Goal: Information Seeking & Learning: Learn about a topic

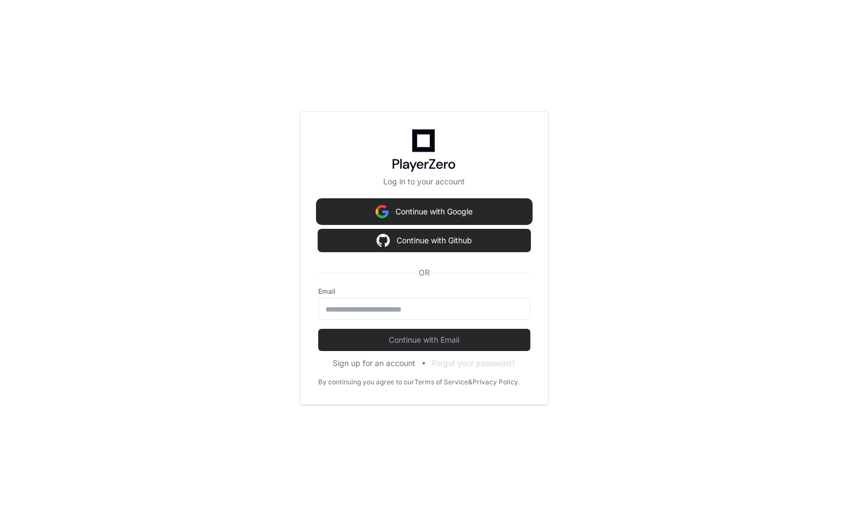
click at [457, 204] on button "Continue with Google" at bounding box center [424, 212] width 212 height 22
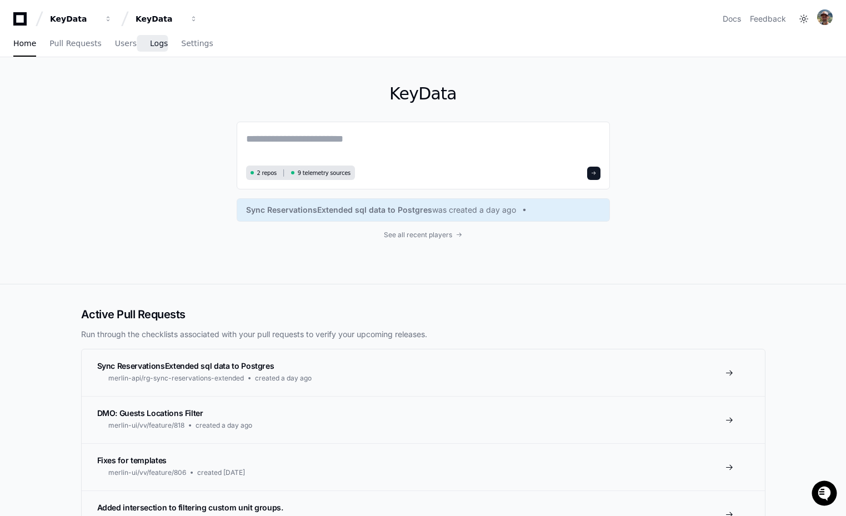
click at [153, 50] on link "Logs" at bounding box center [159, 44] width 18 height 26
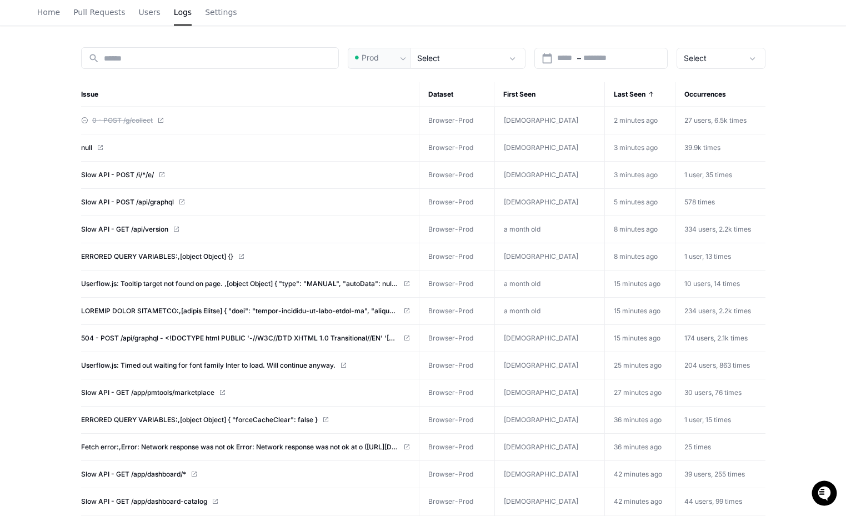
scroll to position [114, 0]
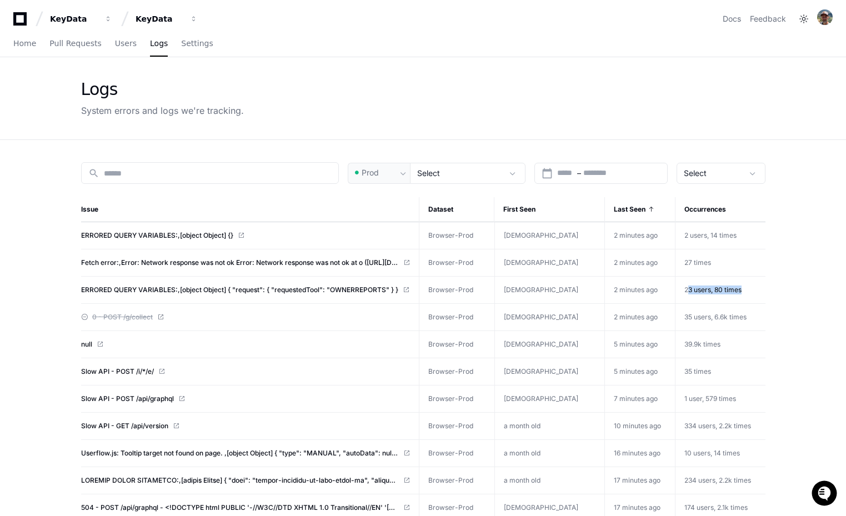
drag, startPoint x: 742, startPoint y: 289, endPoint x: 680, endPoint y: 287, distance: 61.7
click at [680, 287] on td "23 users, 80 times" at bounding box center [720, 290] width 90 height 27
drag, startPoint x: 737, startPoint y: 399, endPoint x: 677, endPoint y: 398, distance: 60.6
click at [677, 398] on td "1 user, 579 times" at bounding box center [720, 399] width 90 height 27
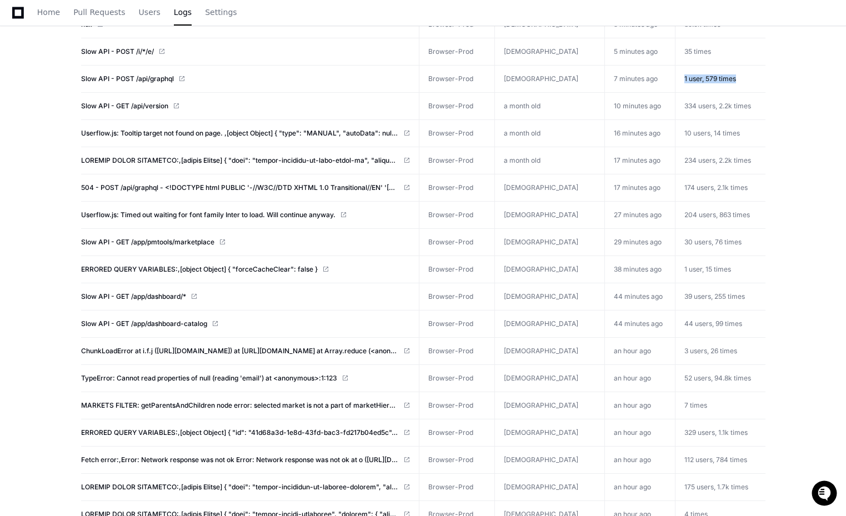
scroll to position [322, 0]
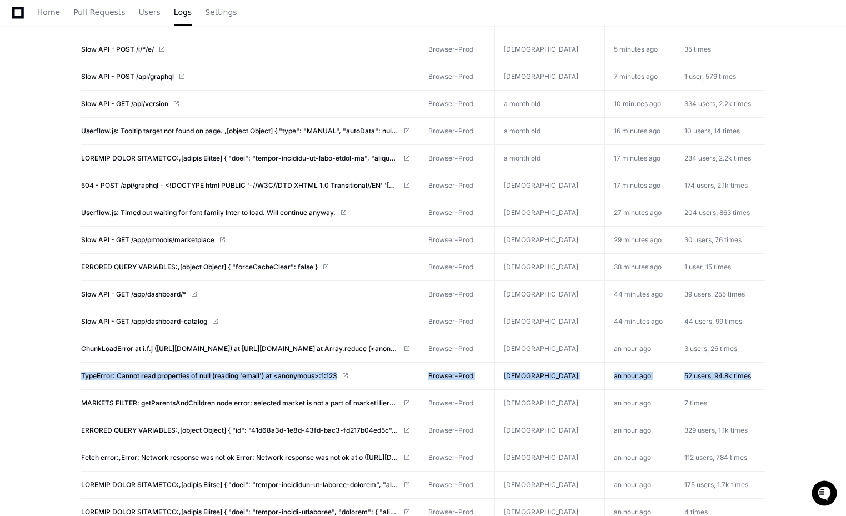
drag, startPoint x: 745, startPoint y: 373, endPoint x: 83, endPoint y: 374, distance: 661.7
click at [83, 374] on tr "TypeError: Cannot read properties of null (reading 'email') at <anonymous>:1:12…" at bounding box center [423, 376] width 684 height 27
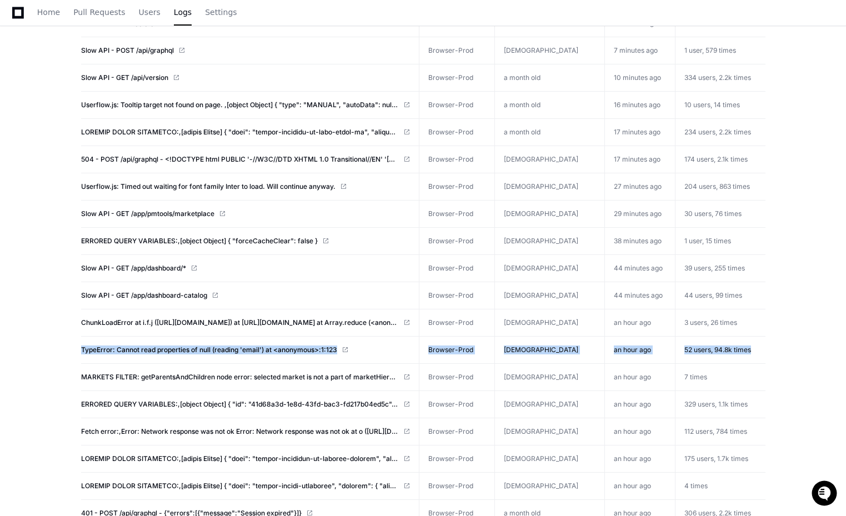
scroll to position [341, 0]
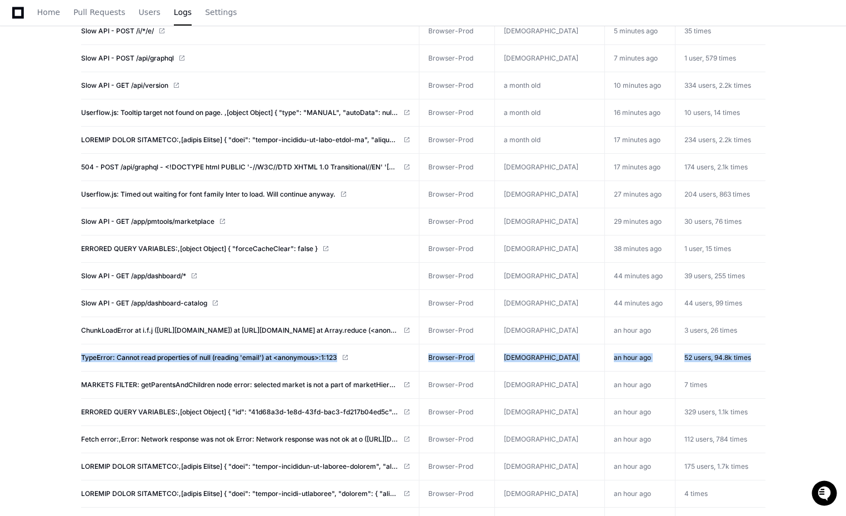
click at [753, 356] on td "52 users, 94.8k times" at bounding box center [720, 357] width 90 height 27
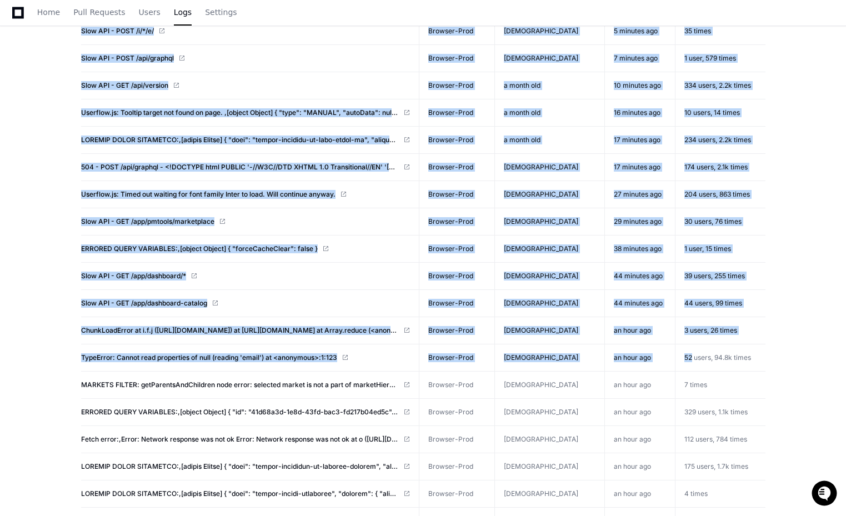
drag, startPoint x: 768, startPoint y: 357, endPoint x: 687, endPoint y: 360, distance: 81.7
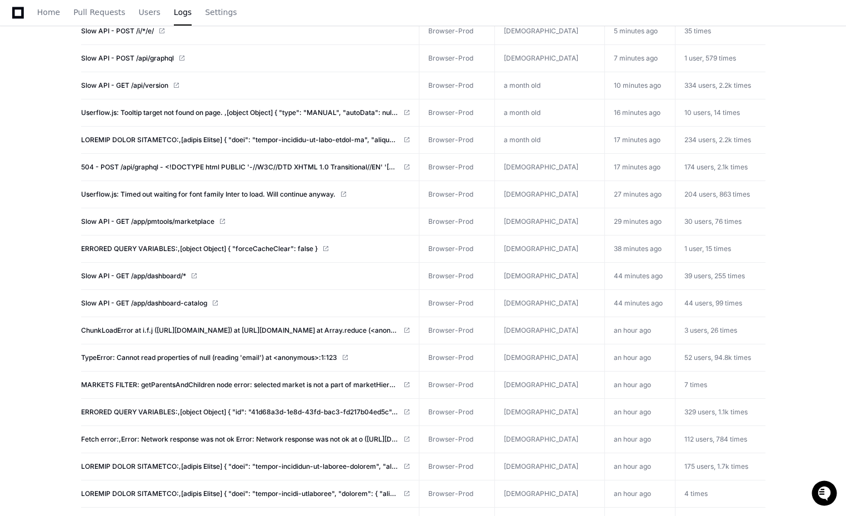
click at [687, 360] on span "52 users, 94.8k times" at bounding box center [717, 357] width 67 height 8
click at [236, 357] on span "TypeError: Cannot read properties of null (reading 'email') at <anonymous>:1:123" at bounding box center [209, 357] width 256 height 9
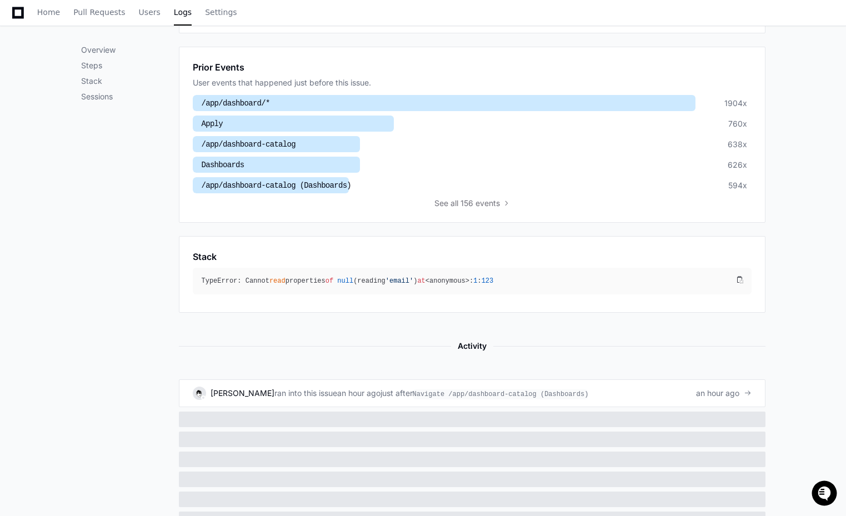
scroll to position [350, 0]
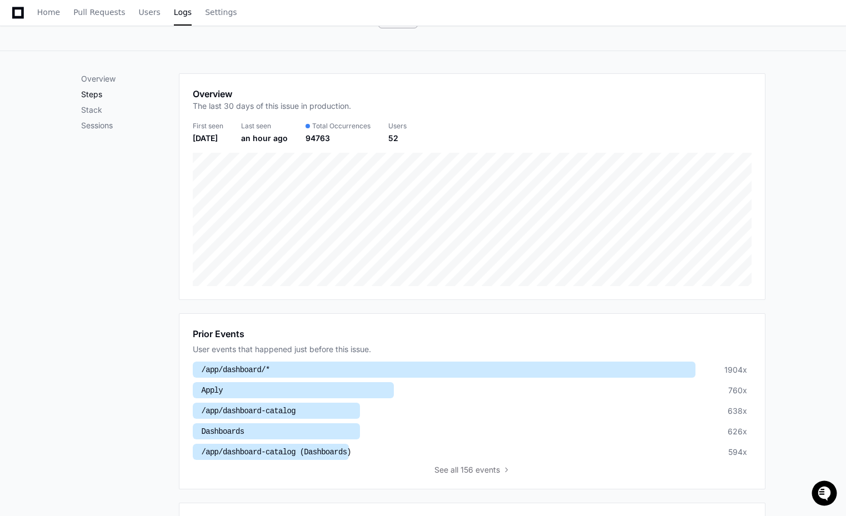
click at [106, 93] on p "Steps" at bounding box center [130, 94] width 98 height 11
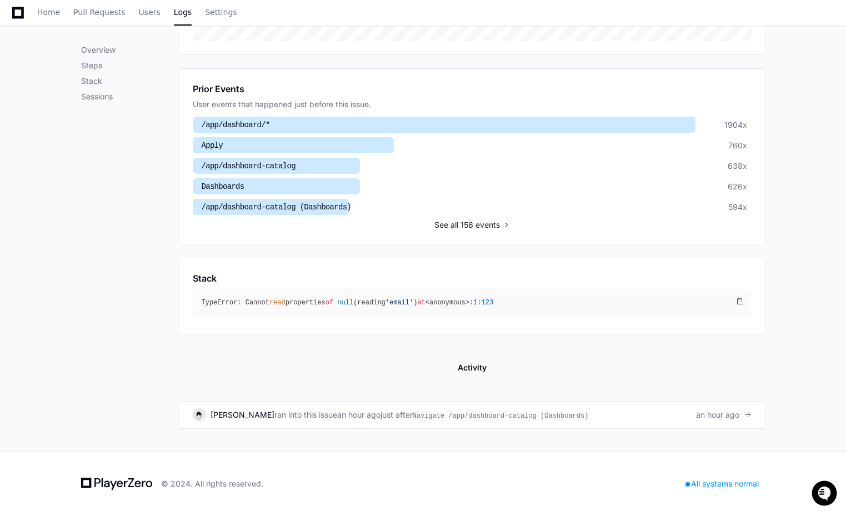
click at [467, 219] on span "all 156 events" at bounding box center [475, 224] width 49 height 11
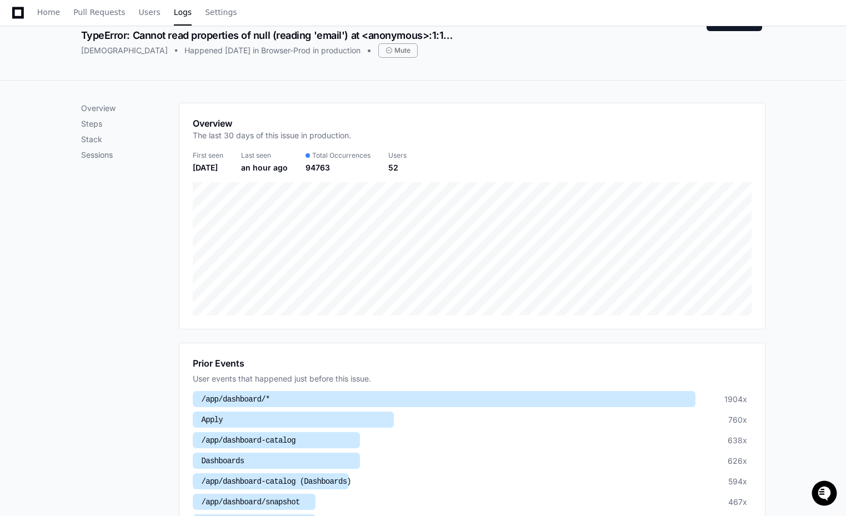
scroll to position [0, 0]
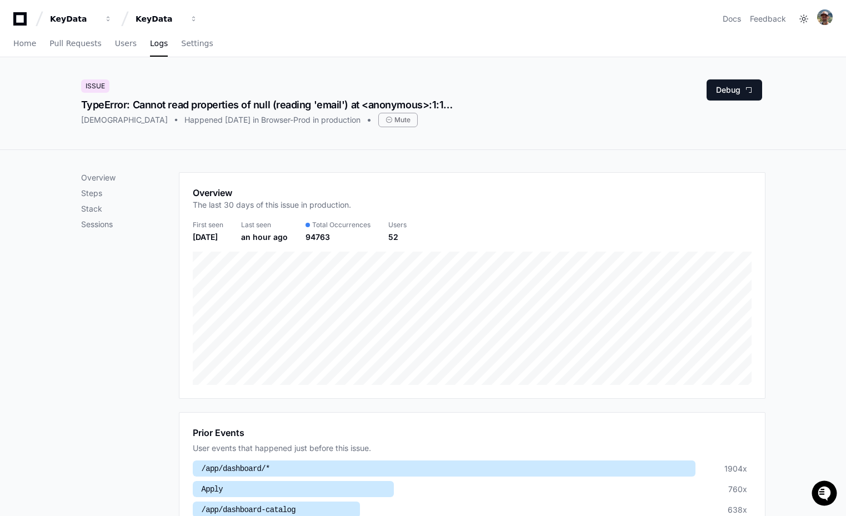
drag, startPoint x: 136, startPoint y: 103, endPoint x: 451, endPoint y: 102, distance: 315.0
click at [451, 102] on div "TypeError: Cannot read properties of null (reading 'email') at <anonymous>:1:123" at bounding box center [267, 105] width 373 height 16
click at [161, 46] on span "Logs" at bounding box center [159, 43] width 18 height 7
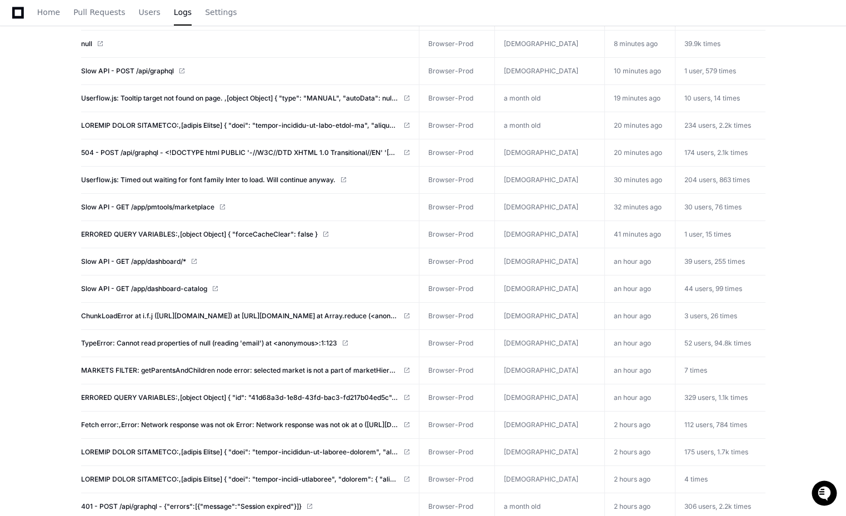
scroll to position [357, 0]
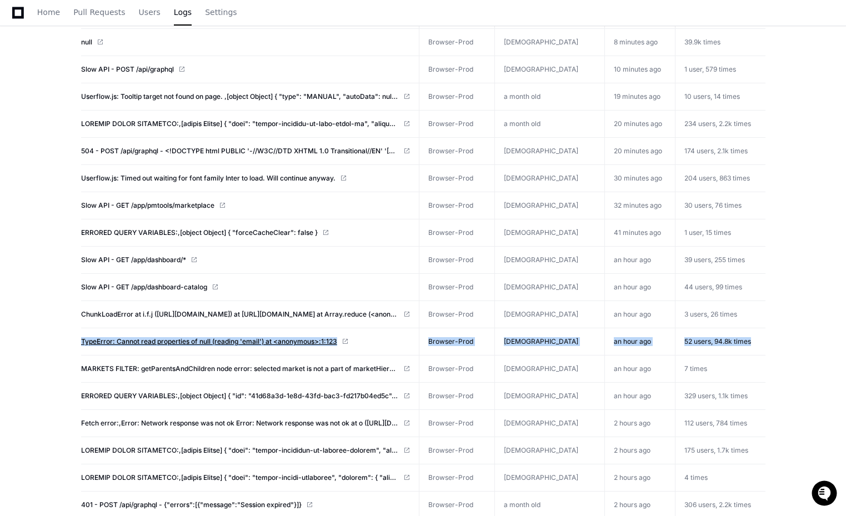
drag, startPoint x: 749, startPoint y: 341, endPoint x: 83, endPoint y: 343, distance: 665.6
click at [83, 343] on tr "TypeError: Cannot read properties of null (reading 'email') at <anonymous>:1:12…" at bounding box center [423, 341] width 684 height 27
click at [619, 343] on td "an hour ago" at bounding box center [640, 341] width 70 height 27
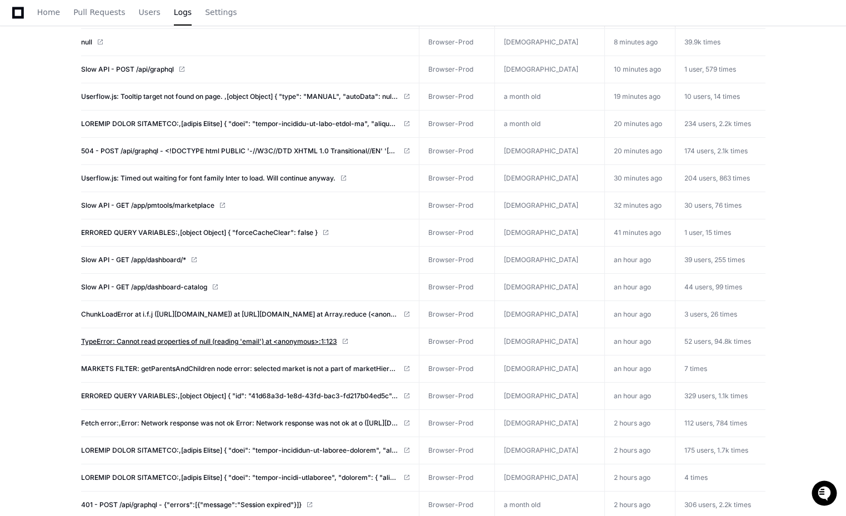
click at [207, 343] on span "TypeError: Cannot read properties of null (reading 'email') at <anonymous>:1:123" at bounding box center [209, 341] width 256 height 9
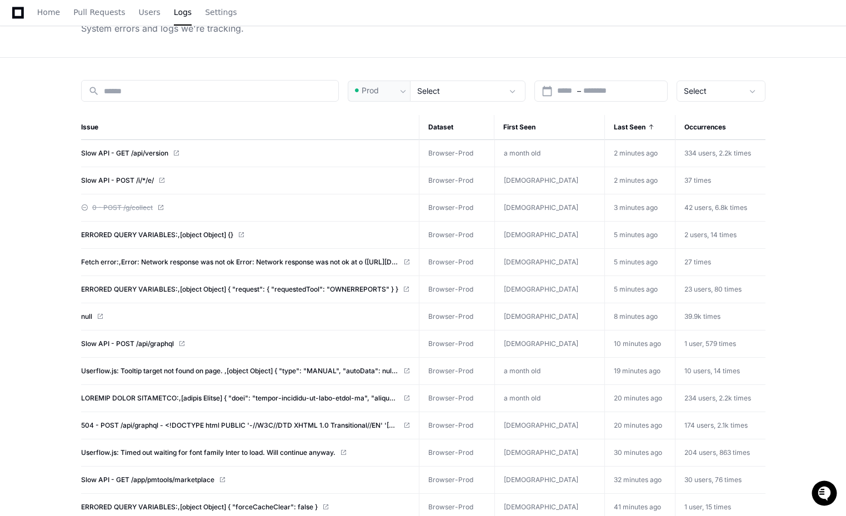
scroll to position [0, 0]
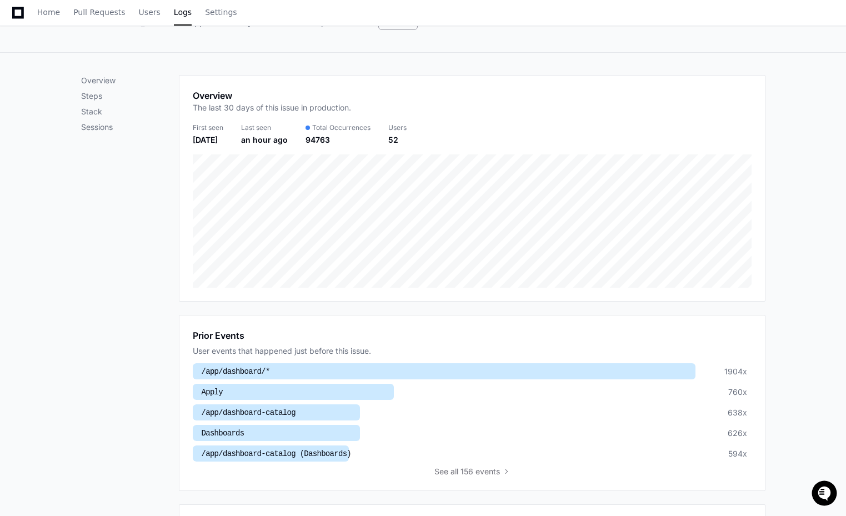
scroll to position [324, 0]
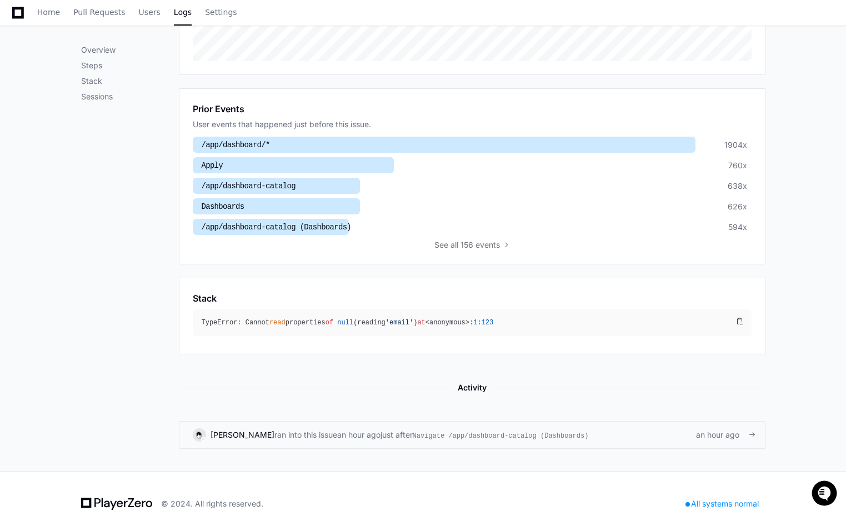
click at [491, 439] on span "Navigate /app/dashboard-catalog (Dashboards)" at bounding box center [501, 436] width 176 height 10
